Goal: Register for event/course

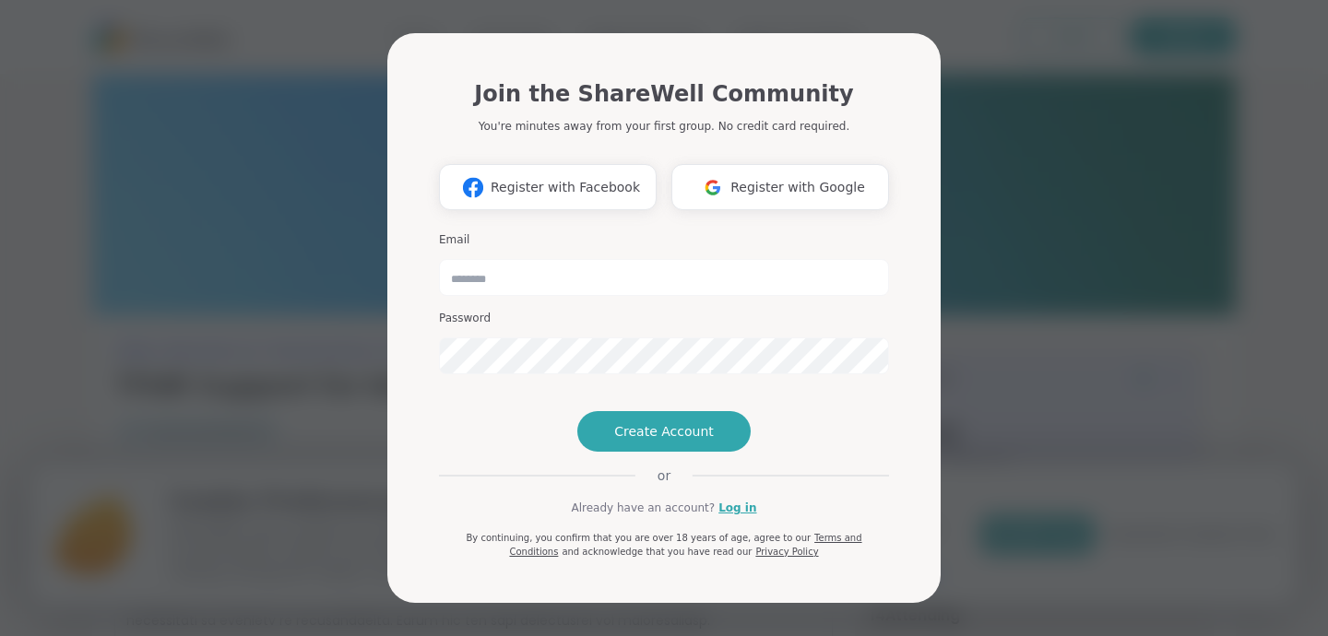
type input "**********"
click at [739, 516] on link "Log in" at bounding box center [737, 508] width 38 height 17
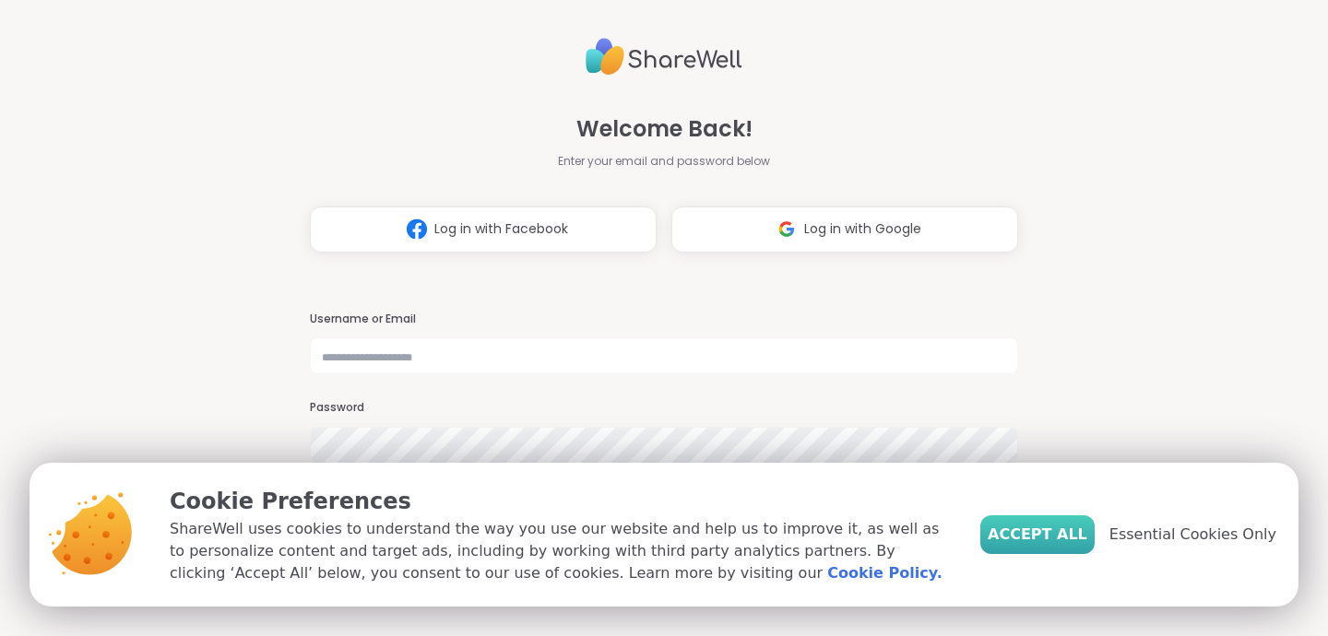
click at [1046, 531] on span "Accept All" at bounding box center [1037, 535] width 100 height 22
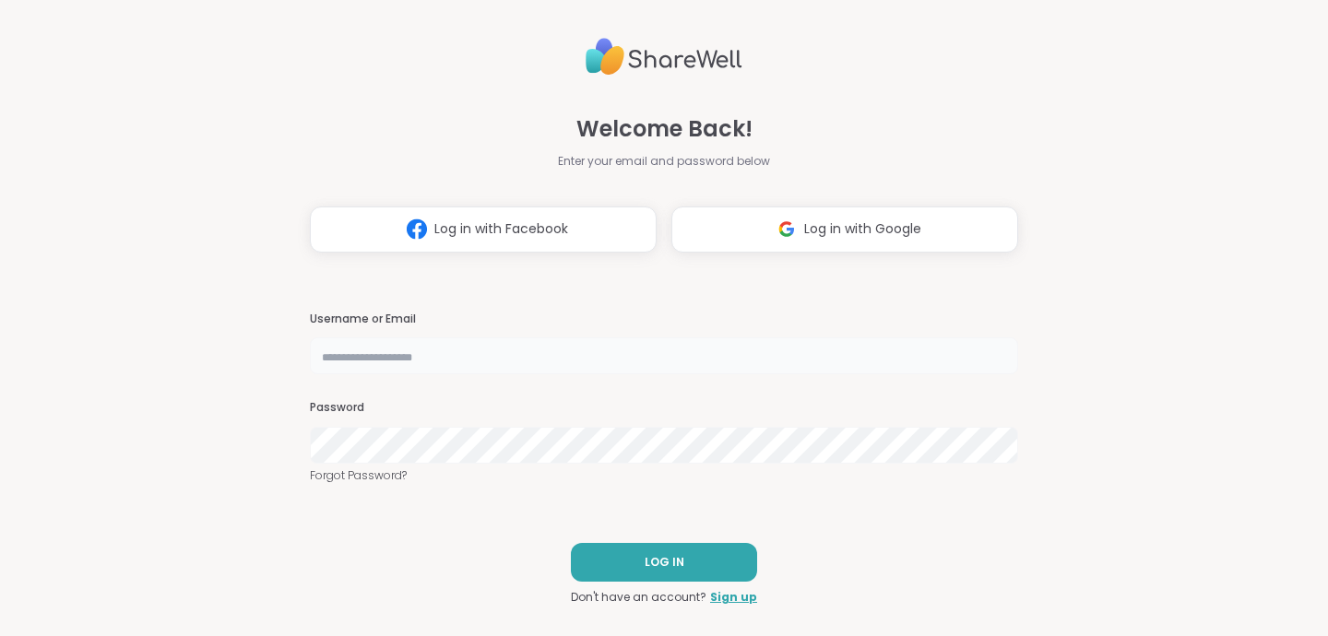
click at [542, 356] on input "text" at bounding box center [664, 355] width 708 height 37
type input "**********"
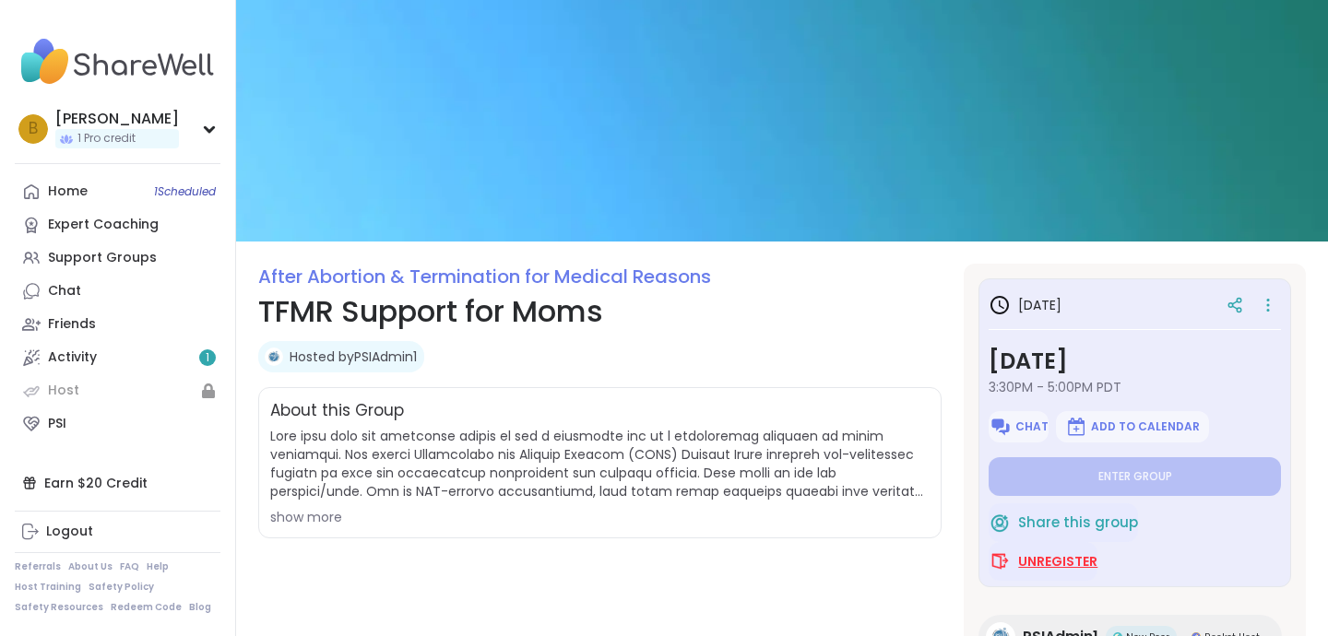
click at [1039, 563] on span "Unregister" at bounding box center [1057, 561] width 79 height 18
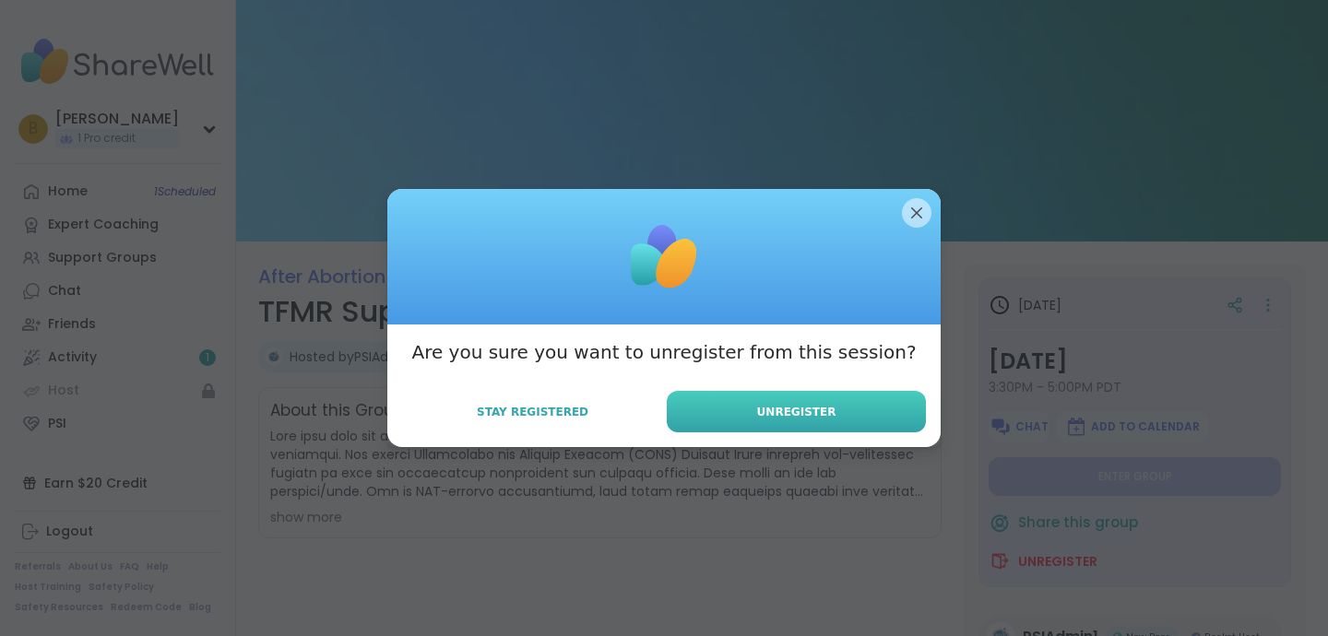
click at [782, 404] on span "Unregister" at bounding box center [796, 412] width 79 height 17
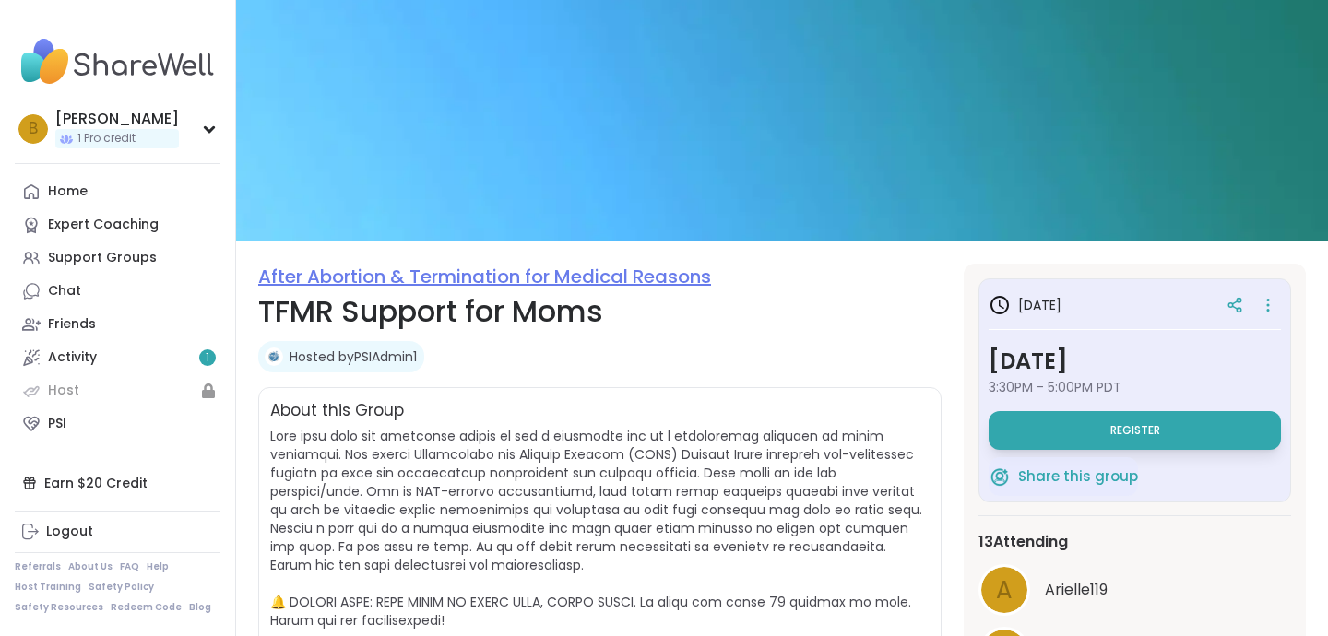
click at [471, 273] on link "After Abortion & Termination for Medical Reasons" at bounding box center [484, 277] width 453 height 26
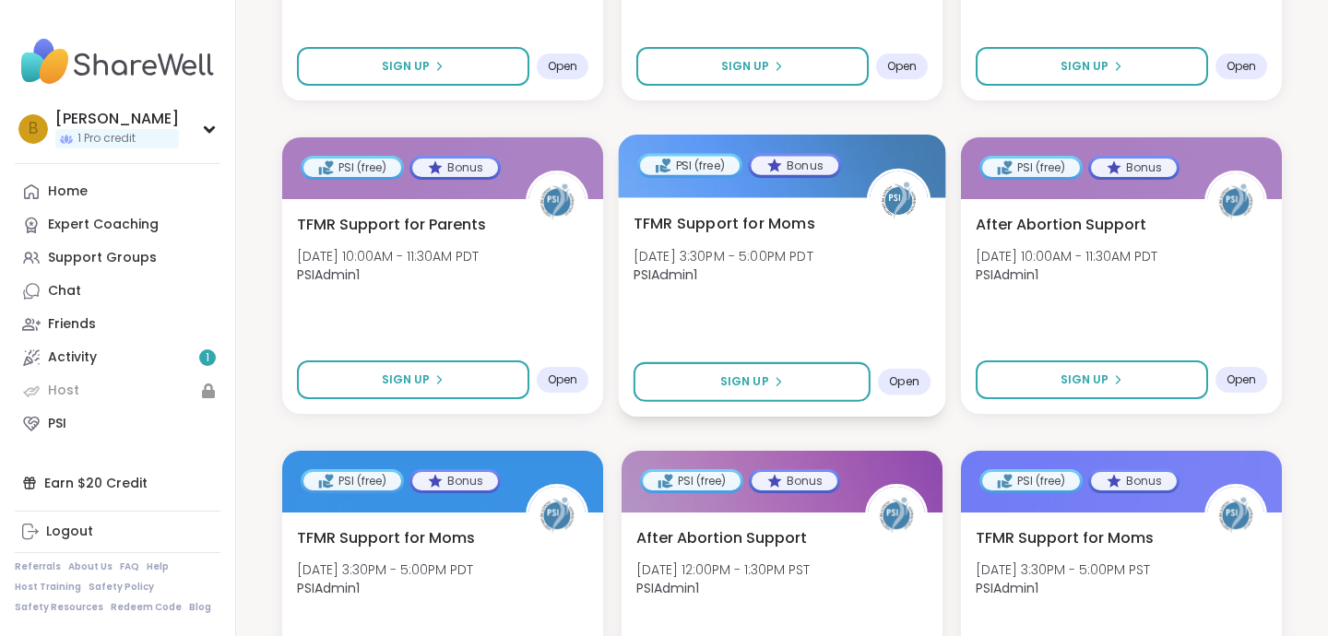
scroll to position [656, 0]
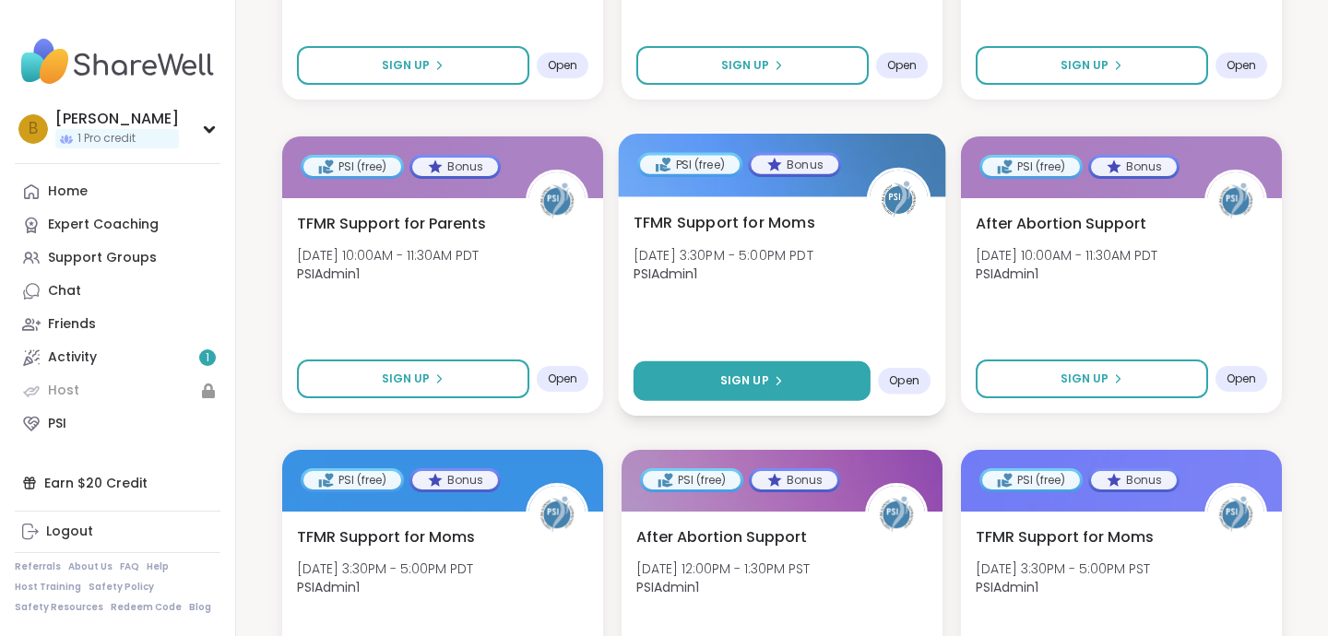
click at [744, 373] on span "Sign Up" at bounding box center [744, 381] width 49 height 17
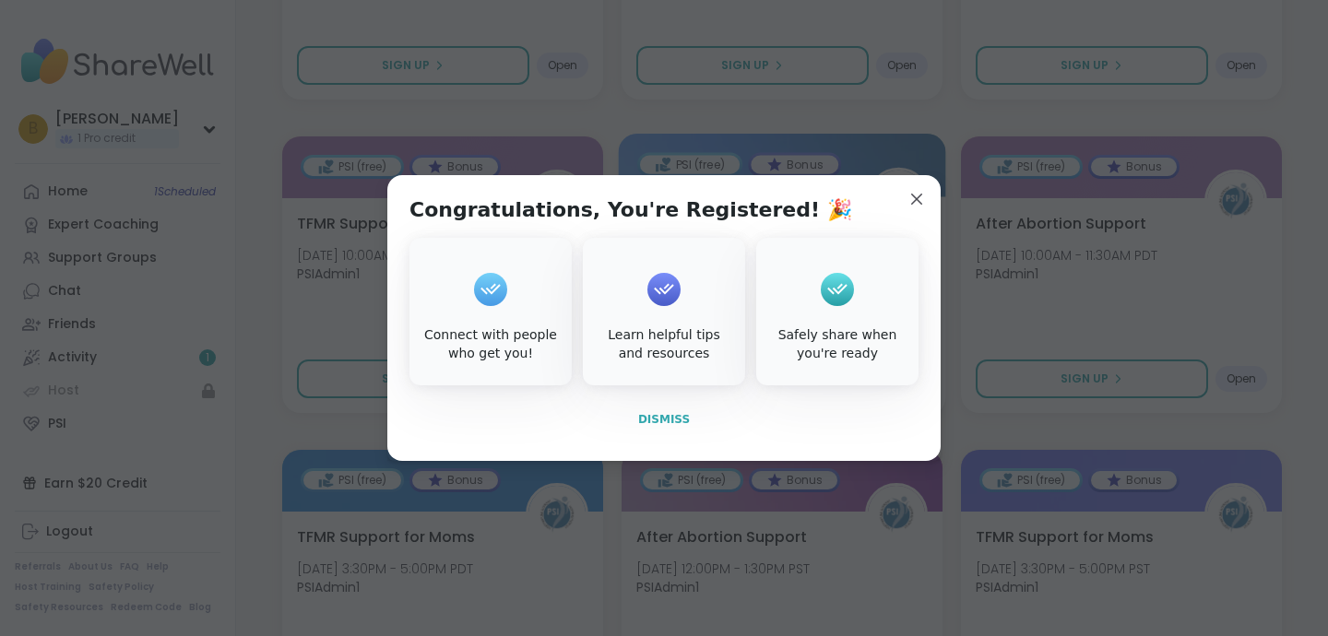
click at [656, 418] on span "Dismiss" at bounding box center [664, 419] width 52 height 13
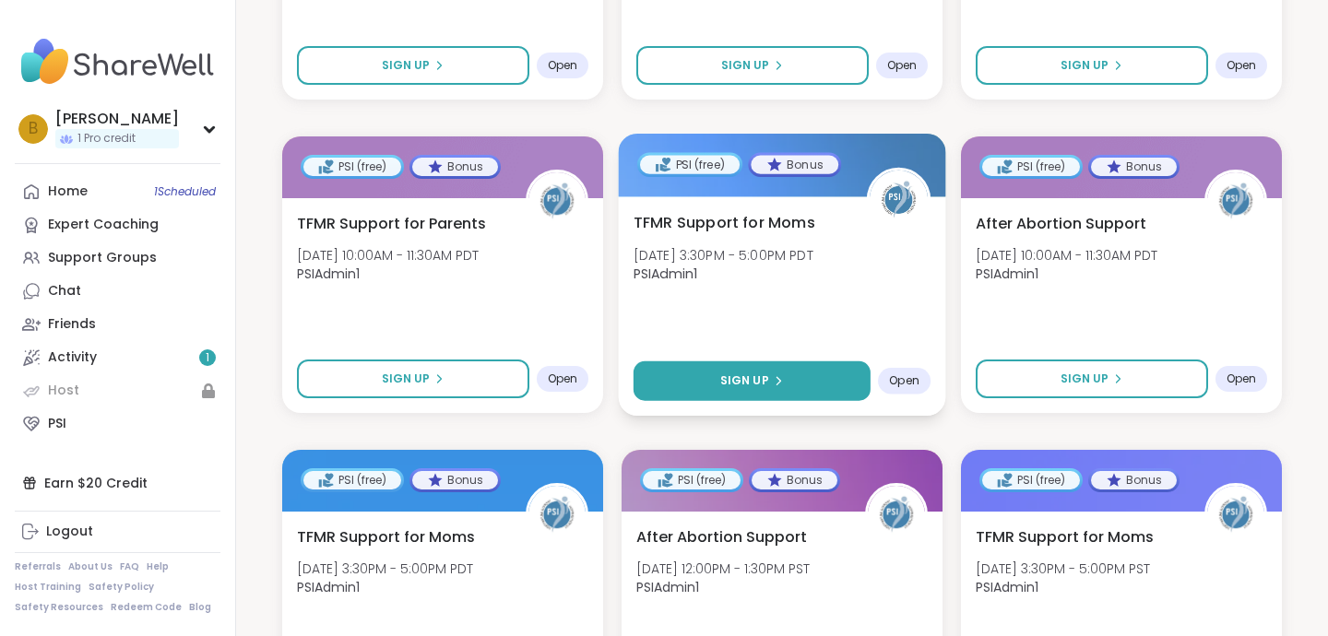
click at [818, 370] on button "Sign Up" at bounding box center [751, 381] width 237 height 40
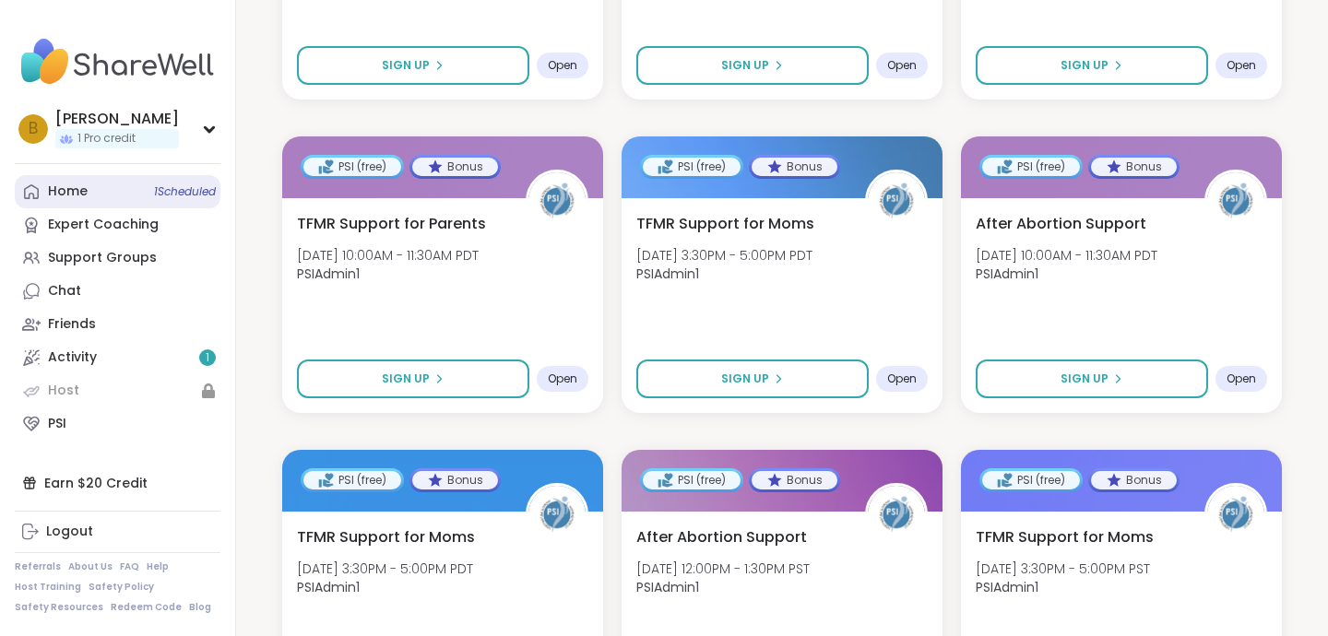
click at [101, 188] on link "Home 1 Scheduled" at bounding box center [118, 191] width 206 height 33
